Goal: Check status

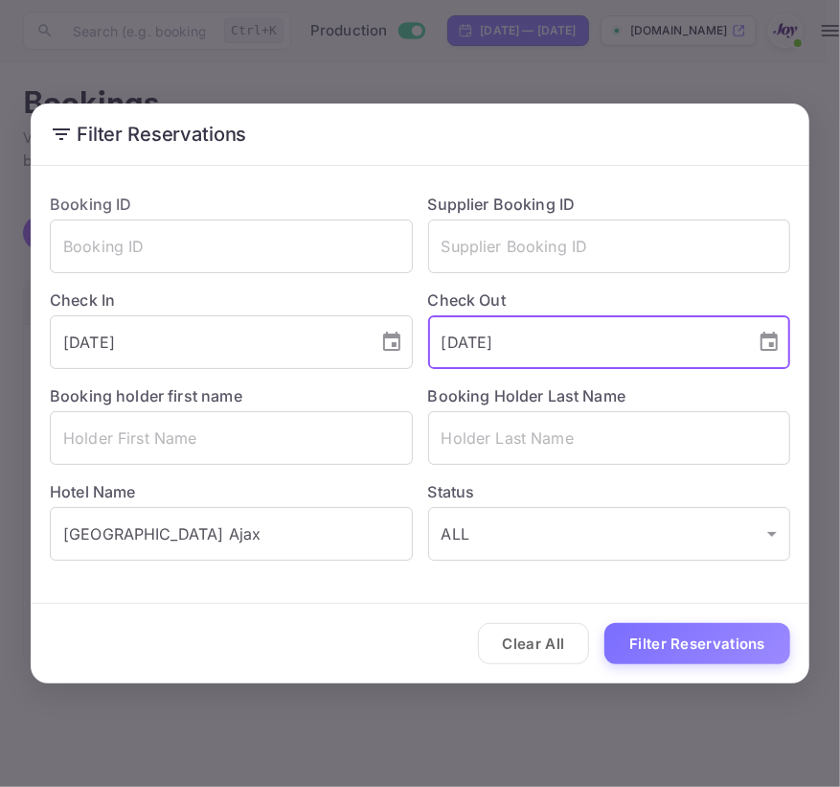
drag, startPoint x: 555, startPoint y: 334, endPoint x: 36, endPoint y: 316, distance: 518.7
click at [36, 316] on div "Booking ID ​ Supplier Booking ID ​ Check In [DATE] ​ Check Out [DATE] ​ Booking…" at bounding box center [412, 368] width 756 height 383
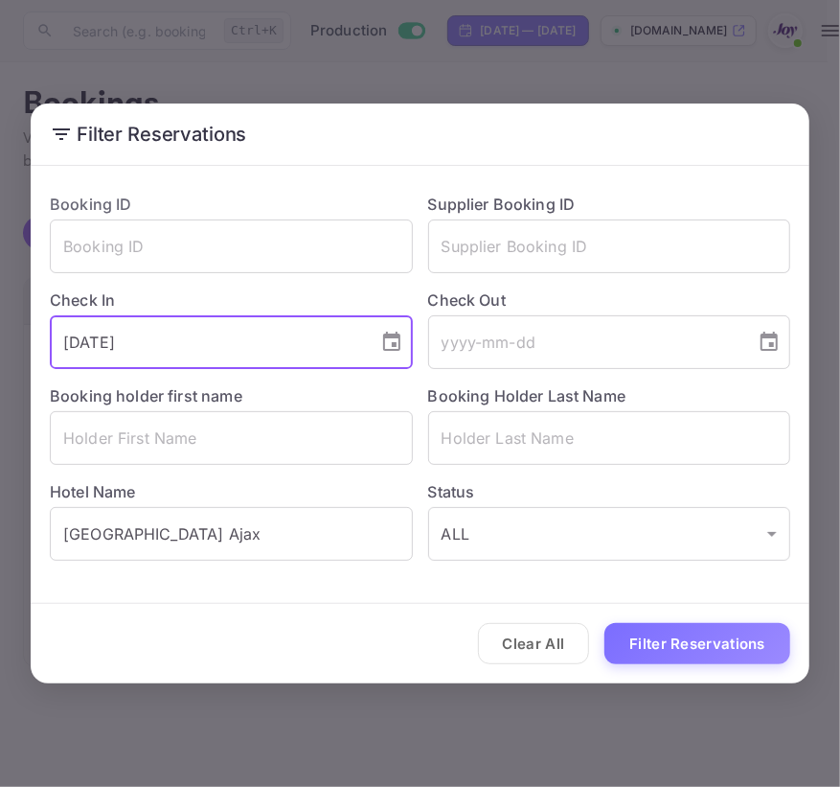
drag, startPoint x: 150, startPoint y: 345, endPoint x: -405, endPoint y: 297, distance: 557.8
click at [0, 297] on html "Now you can check your travel website directly from the link. Check your websit…" at bounding box center [420, 393] width 840 height 787
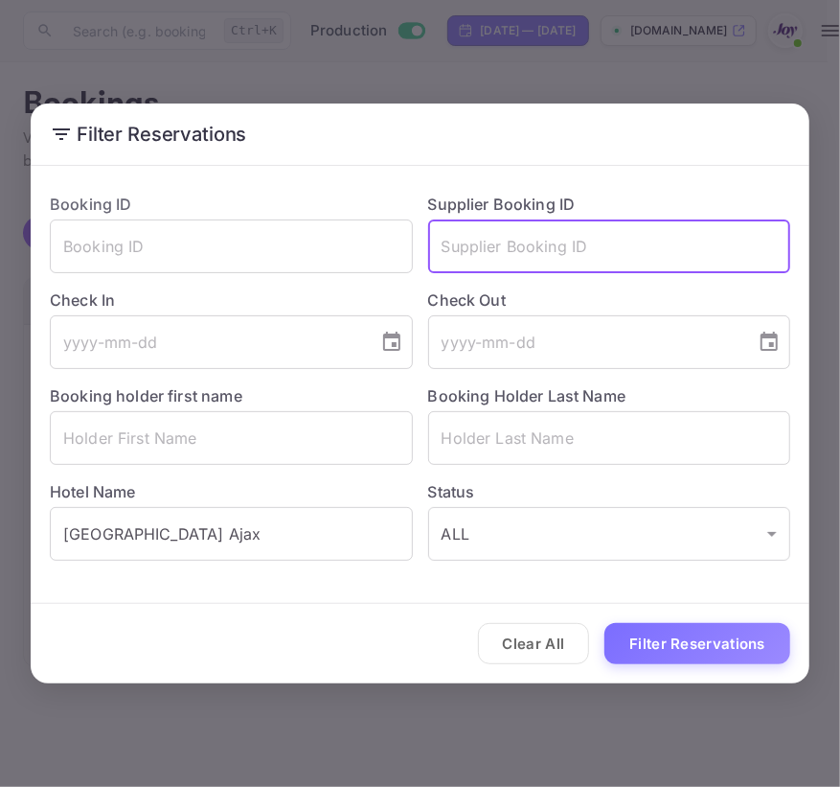
click at [553, 239] on input "text" at bounding box center [609, 246] width 363 height 54
paste input "6894344"
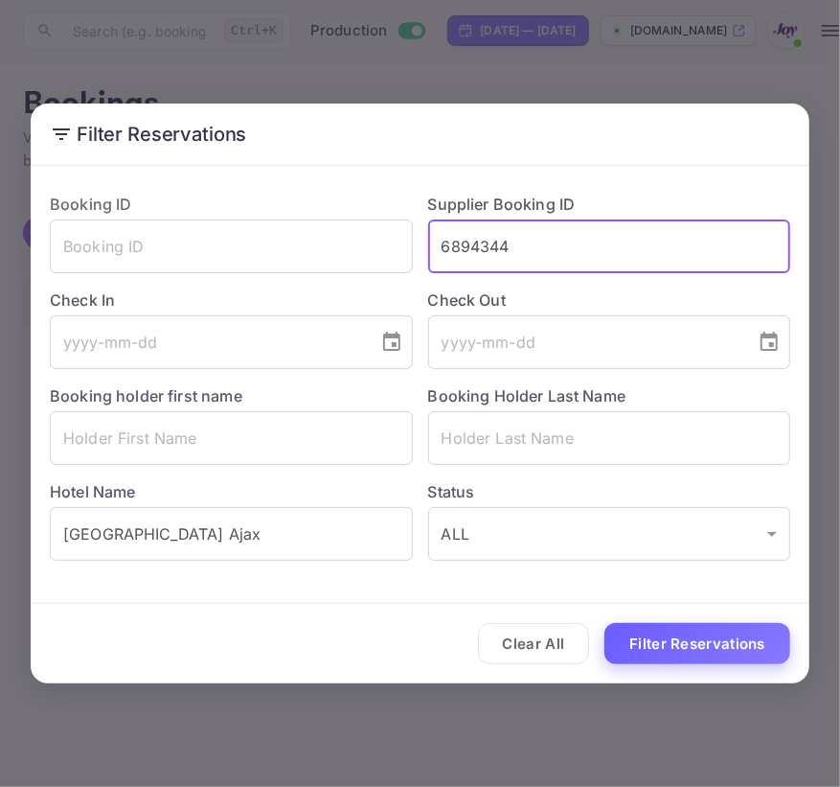
type input "6894344"
click at [677, 641] on button "Filter Reservations" at bounding box center [698, 643] width 186 height 41
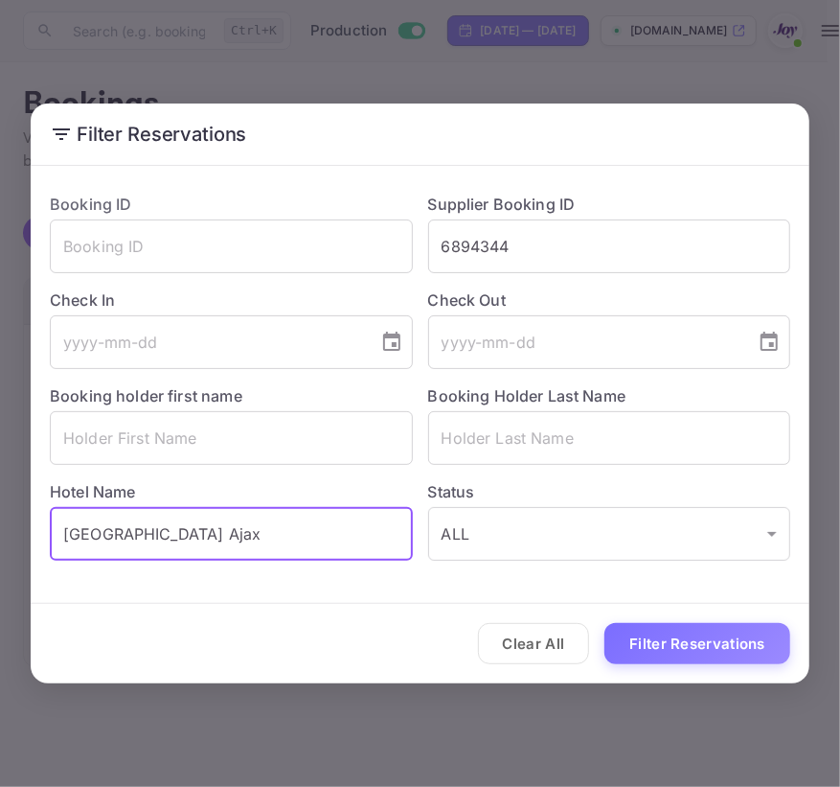
drag, startPoint x: 275, startPoint y: 550, endPoint x: -709, endPoint y: 523, distance: 984.4
click at [0, 523] on html "Now you can check your travel website directly from the link. Check your websit…" at bounding box center [420, 393] width 840 height 787
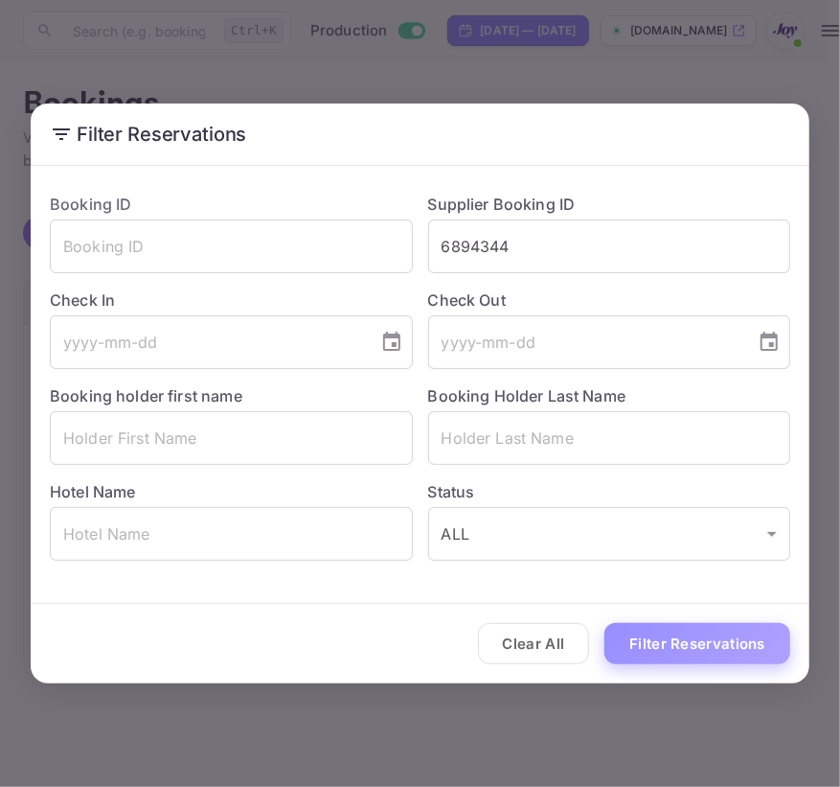
click at [756, 643] on button "Filter Reservations" at bounding box center [698, 643] width 186 height 41
